Goal: Task Accomplishment & Management: Use online tool/utility

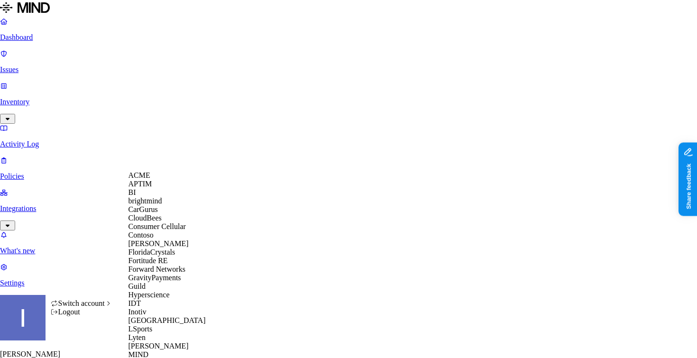
scroll to position [396, 0]
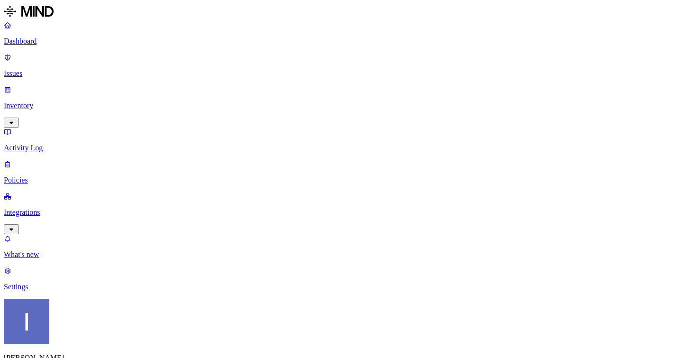
click at [64, 208] on p "Integrations" at bounding box center [348, 212] width 689 height 9
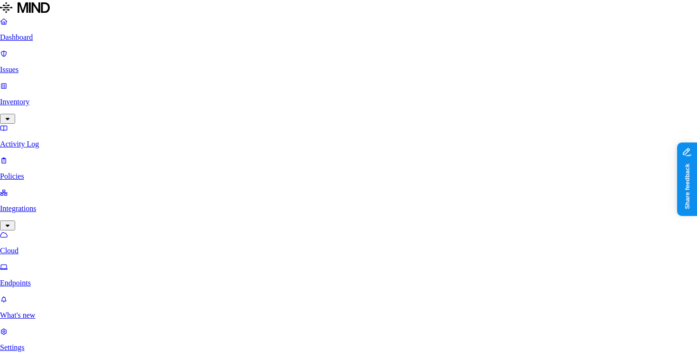
scroll to position [51, 0]
